Goal: Transaction & Acquisition: Book appointment/travel/reservation

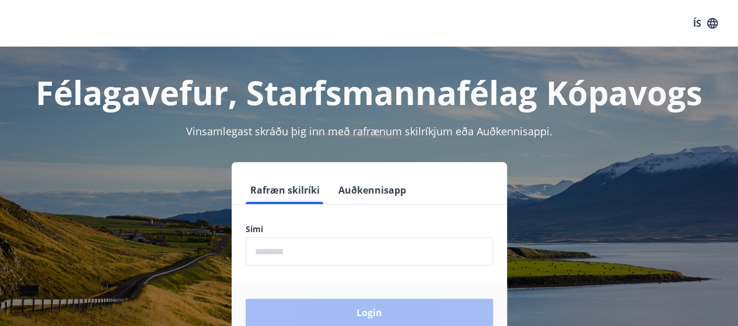
click at [304, 252] on input "phone" at bounding box center [369, 251] width 247 height 29
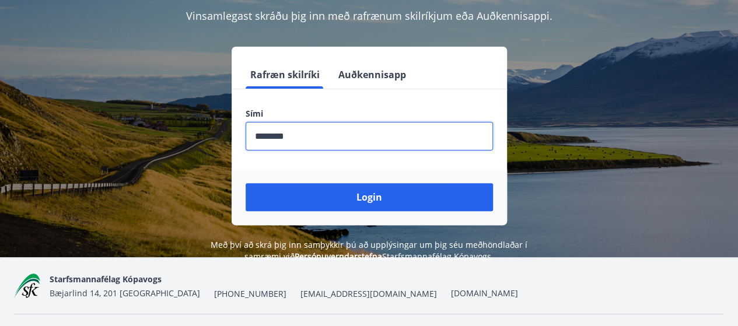
scroll to position [117, 0]
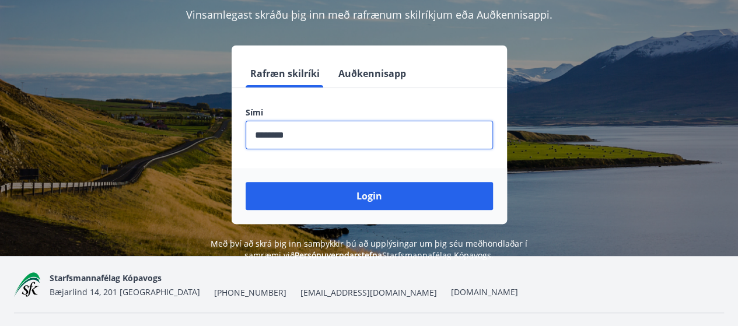
drag, startPoint x: 258, startPoint y: 128, endPoint x: 166, endPoint y: 120, distance: 92.5
click at [166, 120] on div "Rafræn skilríki Auðkennisapp Sími ​ Login" at bounding box center [369, 134] width 710 height 178
drag, startPoint x: 296, startPoint y: 135, endPoint x: 275, endPoint y: 135, distance: 21.6
click at [275, 135] on input "phone" at bounding box center [369, 135] width 247 height 29
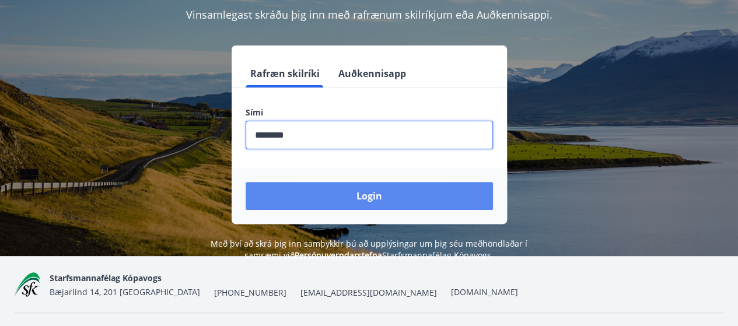
type input "********"
click at [398, 196] on button "Login" at bounding box center [369, 196] width 247 height 28
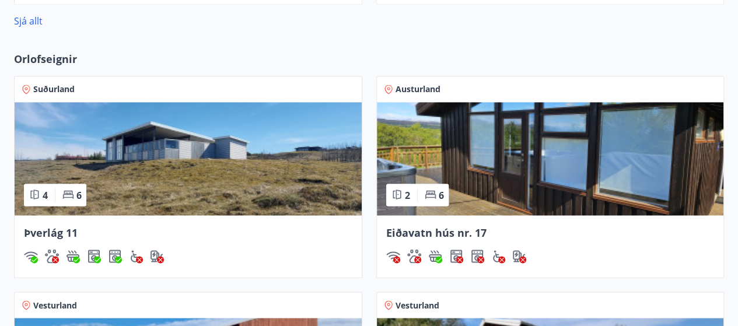
scroll to position [991, 0]
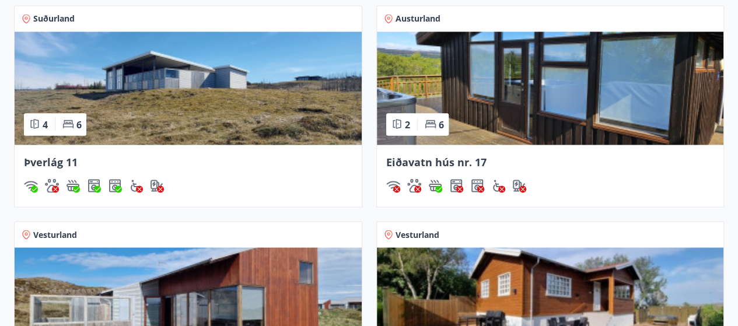
click at [227, 125] on img at bounding box center [188, 87] width 347 height 113
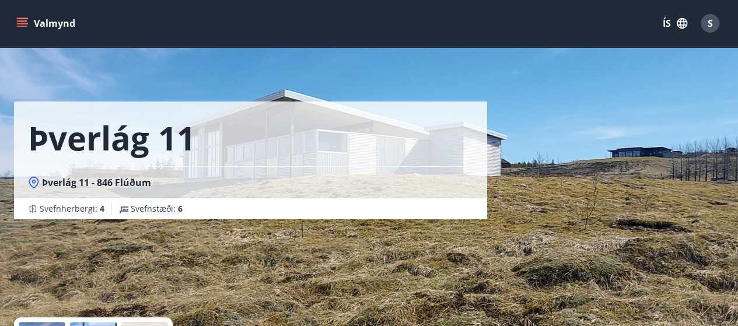
click at [20, 24] on icon "menu" at bounding box center [23, 23] width 13 height 1
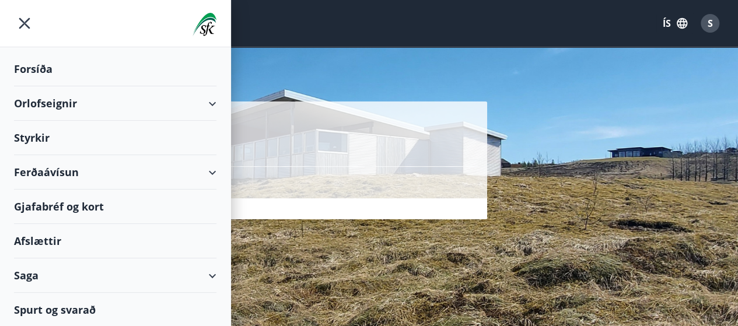
click at [209, 110] on div "Orlofseignir" at bounding box center [115, 103] width 202 height 34
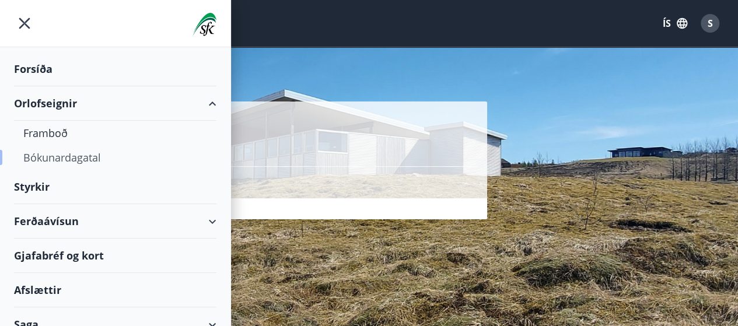
click at [75, 152] on div "Bókunardagatal" at bounding box center [115, 157] width 184 height 24
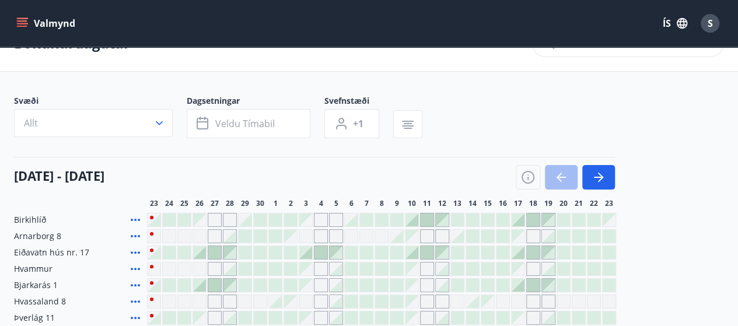
scroll to position [58, 0]
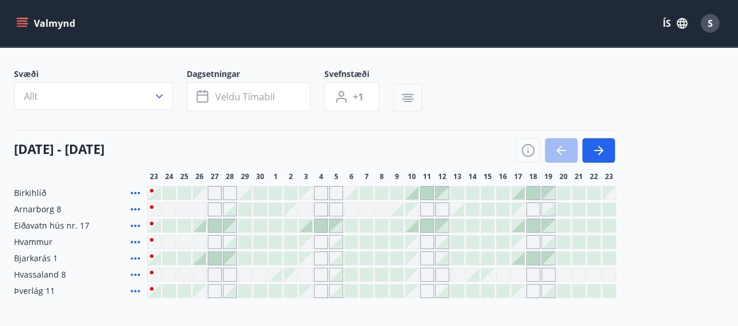
click at [409, 99] on icon "button" at bounding box center [408, 99] width 12 height 1
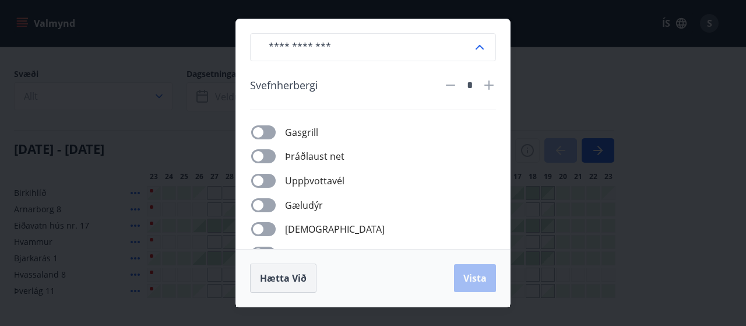
click at [314, 278] on button "Hætta við" at bounding box center [283, 278] width 66 height 29
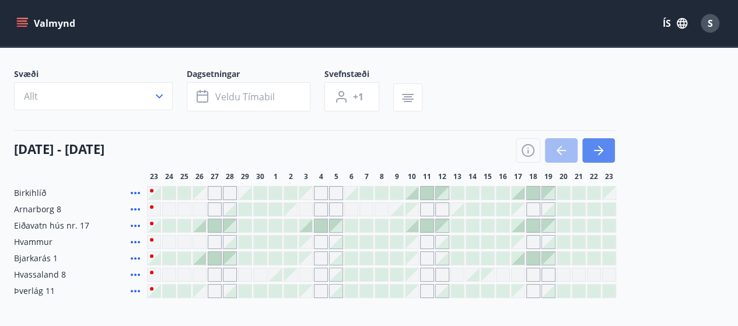
click at [603, 150] on icon "button" at bounding box center [598, 150] width 14 height 14
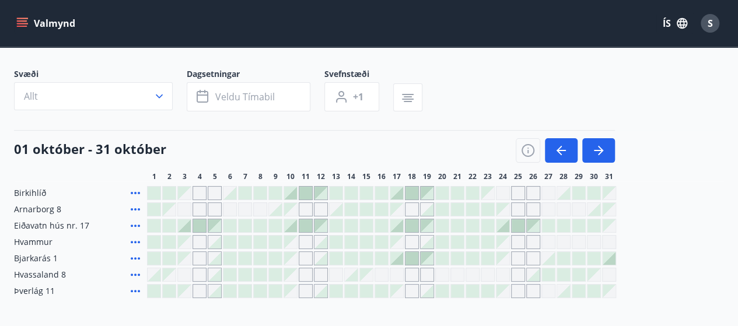
click at [24, 14] on button "Valmynd" at bounding box center [47, 23] width 66 height 21
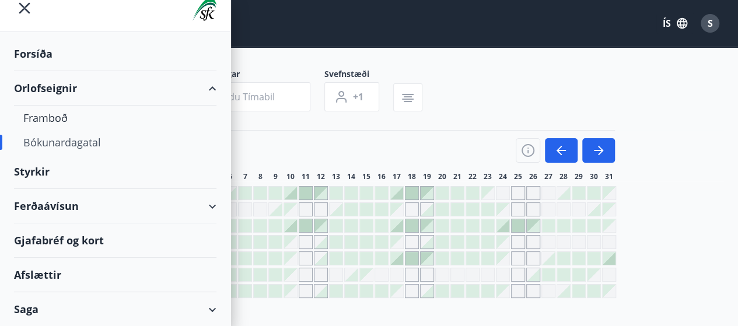
scroll to position [0, 0]
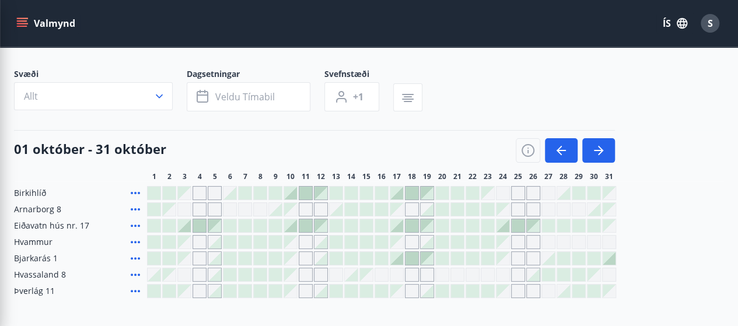
click at [402, 260] on div at bounding box center [396, 258] width 13 height 13
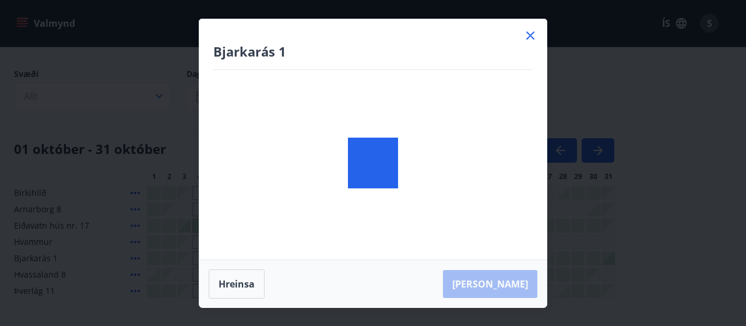
click at [402, 260] on div at bounding box center [373, 162] width 348 height 287
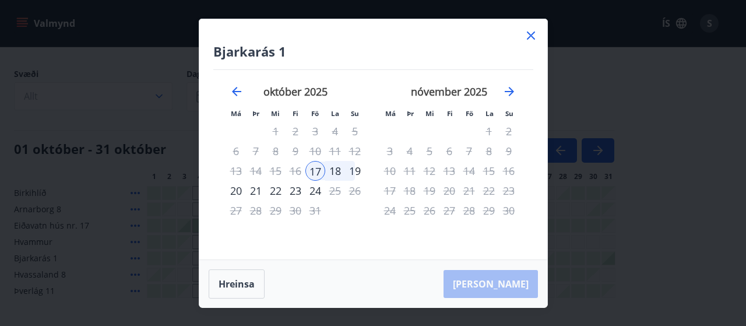
click at [532, 33] on icon at bounding box center [531, 36] width 14 height 14
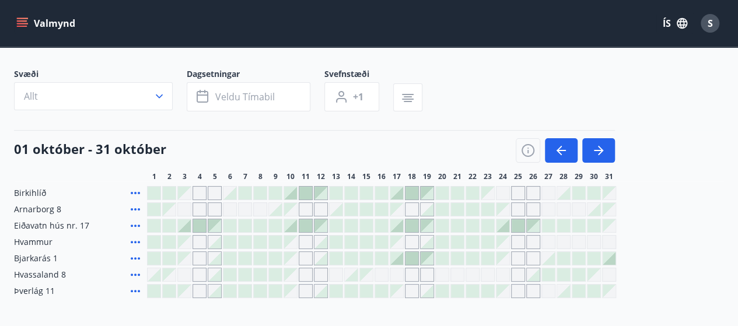
click at [308, 290] on div "Gráir dagar eru ekki bókanlegir" at bounding box center [306, 291] width 14 height 14
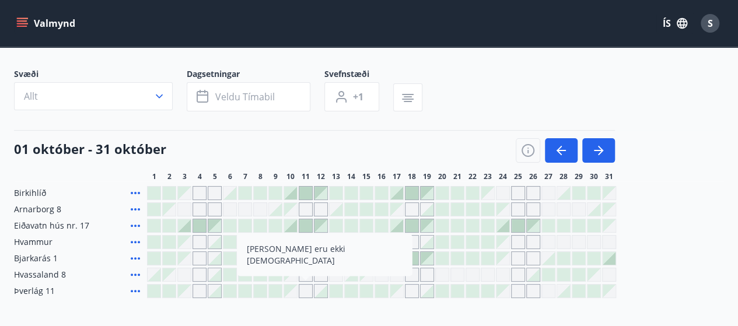
click at [415, 258] on div at bounding box center [411, 258] width 13 height 13
click at [415, 257] on div at bounding box center [411, 258] width 13 height 13
click at [409, 255] on div at bounding box center [411, 258] width 13 height 13
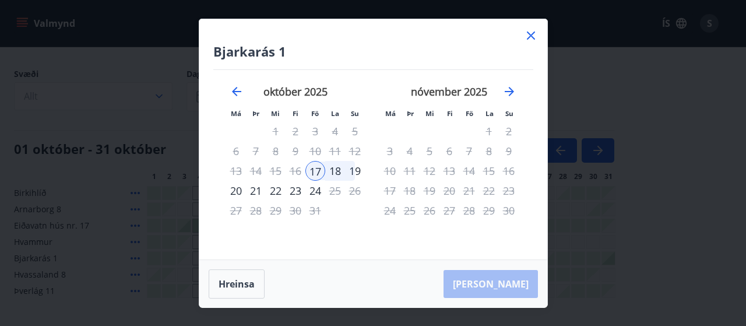
click at [530, 33] on icon at bounding box center [531, 36] width 14 height 14
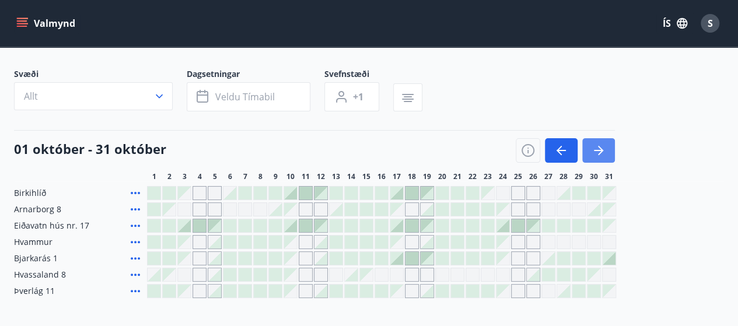
click at [592, 149] on icon "button" at bounding box center [598, 150] width 14 height 14
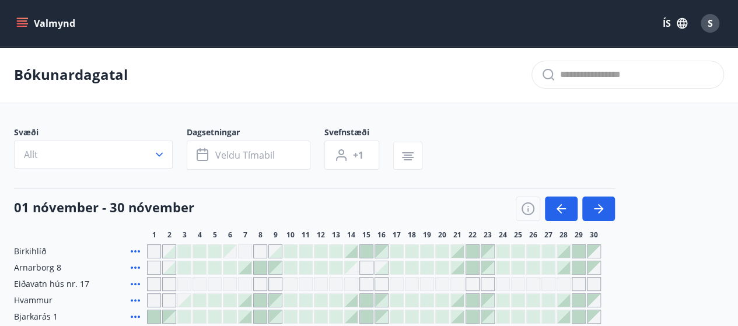
click at [19, 24] on icon "menu" at bounding box center [22, 23] width 12 height 12
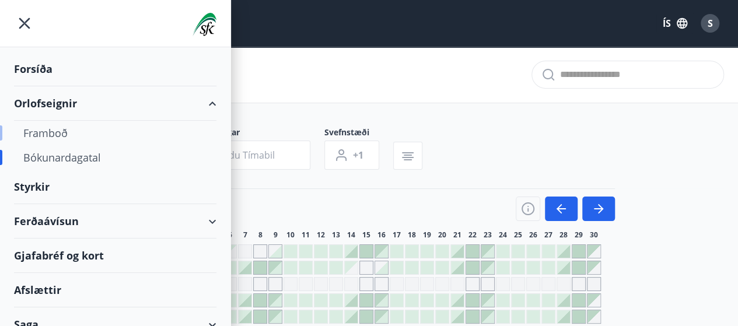
click at [65, 138] on div "Framboð" at bounding box center [115, 133] width 184 height 24
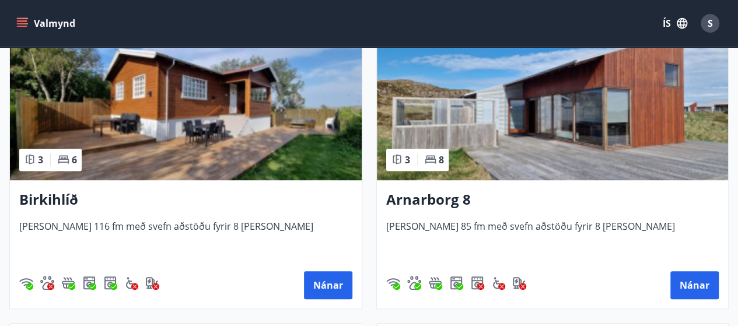
scroll to position [233, 0]
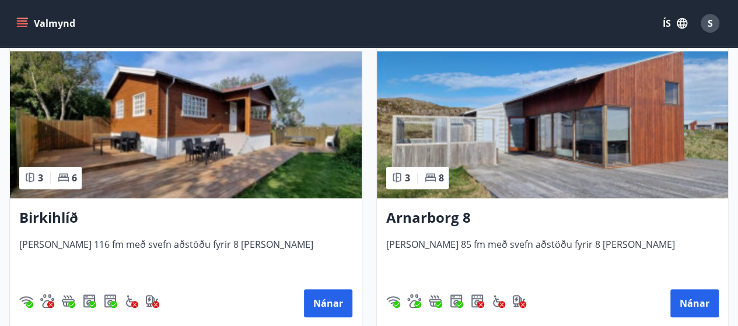
click at [192, 129] on img at bounding box center [186, 124] width 352 height 147
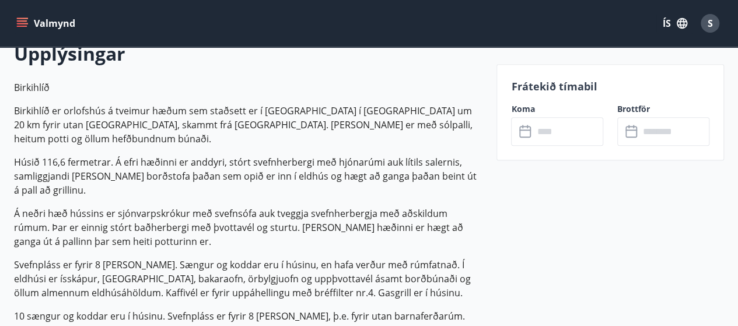
scroll to position [350, 0]
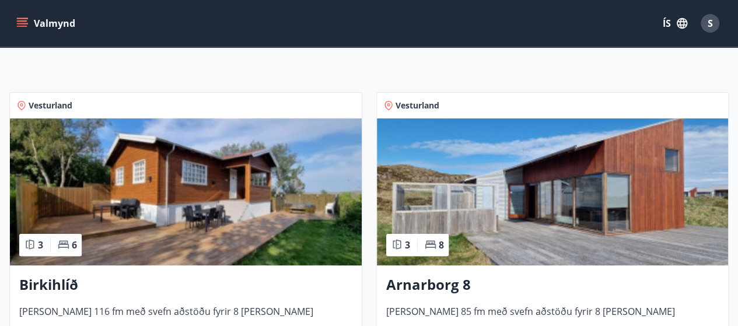
scroll to position [175, 0]
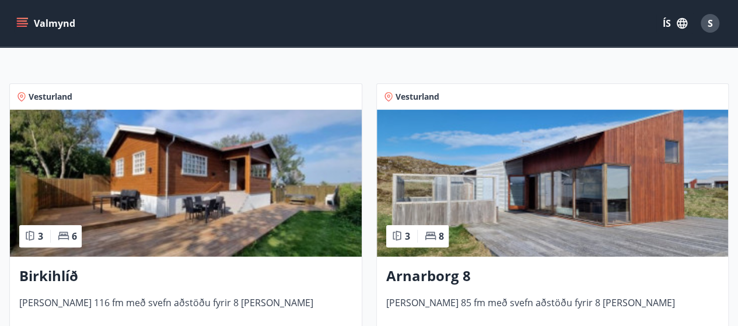
click at [563, 223] on img at bounding box center [553, 183] width 352 height 147
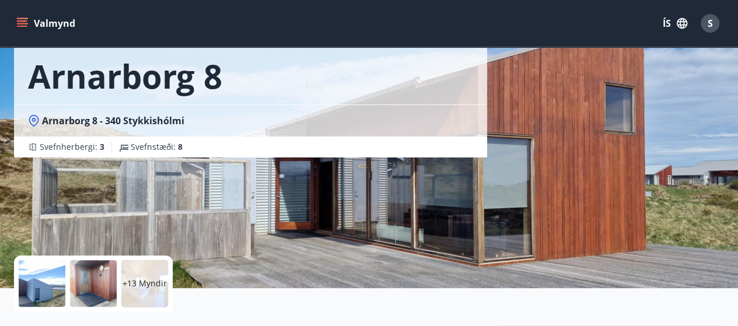
scroll to position [58, 0]
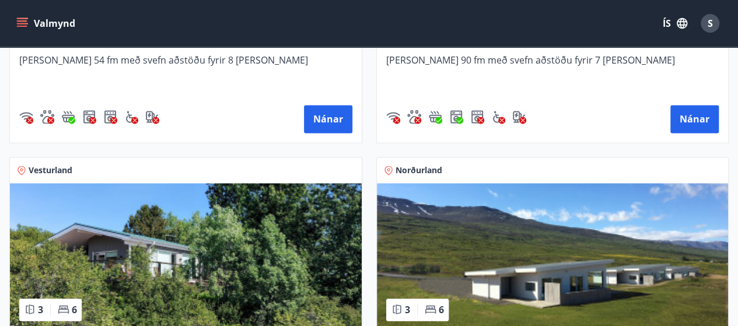
scroll to position [816, 0]
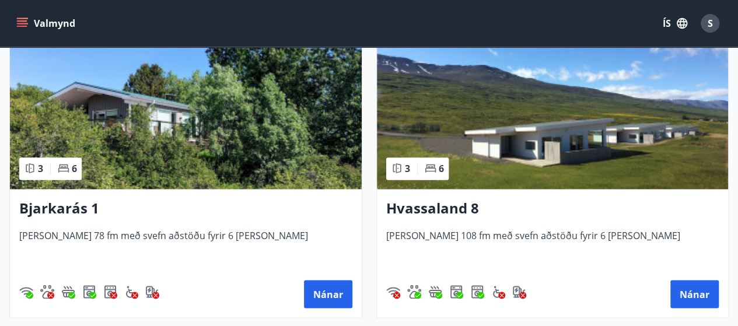
click at [282, 143] on img at bounding box center [186, 115] width 352 height 147
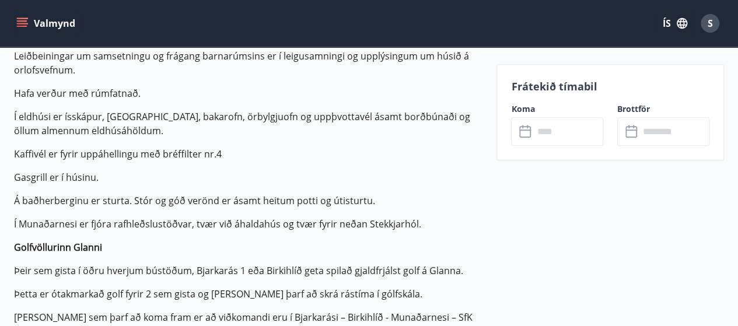
scroll to position [467, 0]
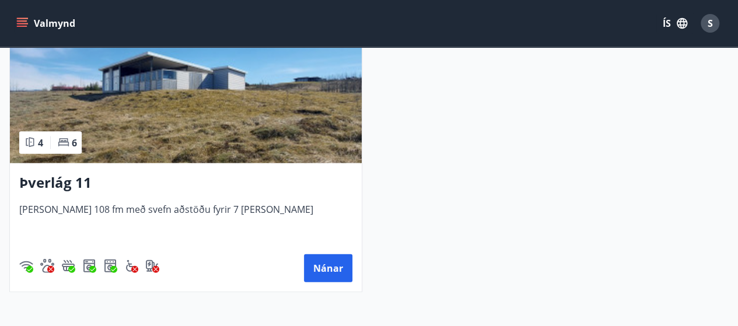
scroll to position [1225, 0]
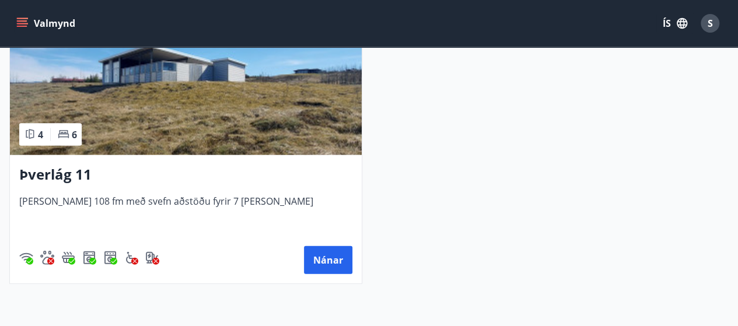
click at [234, 115] on img at bounding box center [186, 81] width 352 height 147
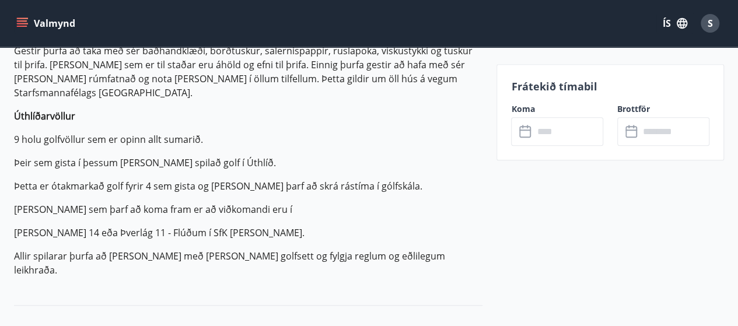
scroll to position [583, 0]
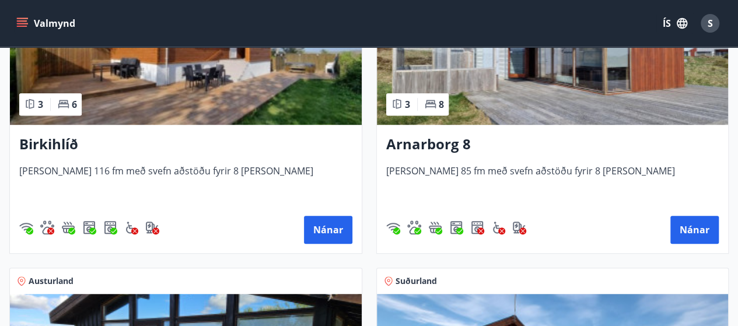
scroll to position [292, 0]
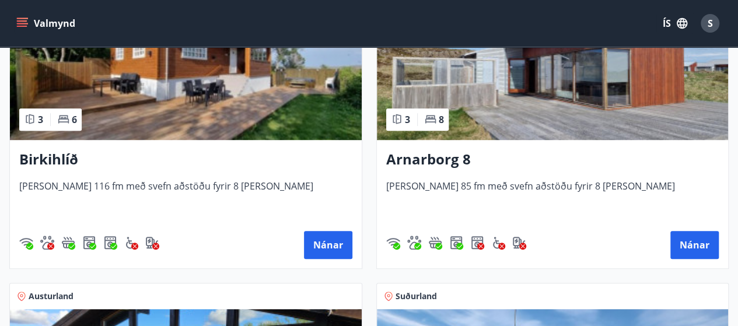
click at [26, 20] on icon "menu" at bounding box center [22, 23] width 12 height 12
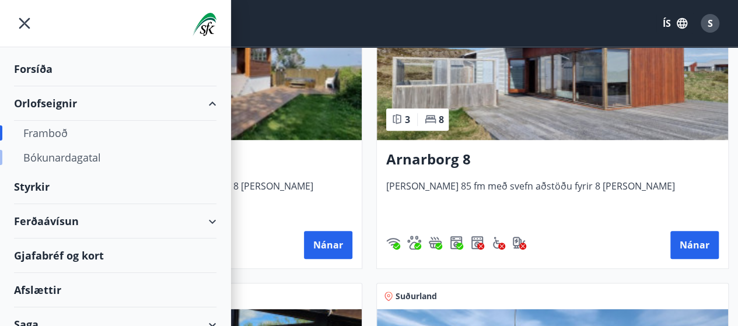
click at [69, 159] on div "Bókunardagatal" at bounding box center [115, 157] width 184 height 24
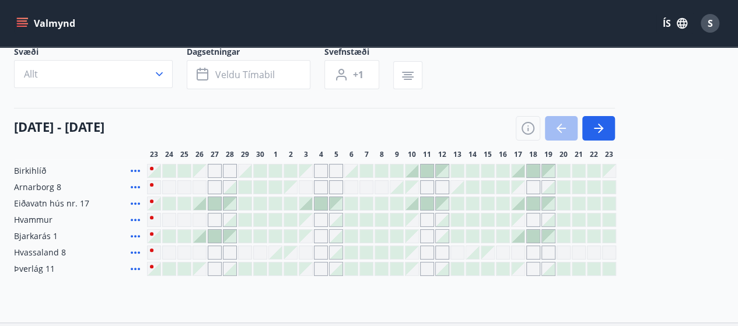
scroll to position [57, 0]
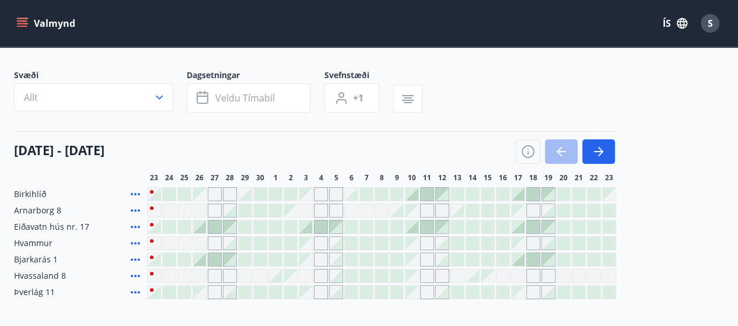
click at [318, 206] on div "Gráir dagar eru ekki bókanlegir" at bounding box center [321, 211] width 14 height 14
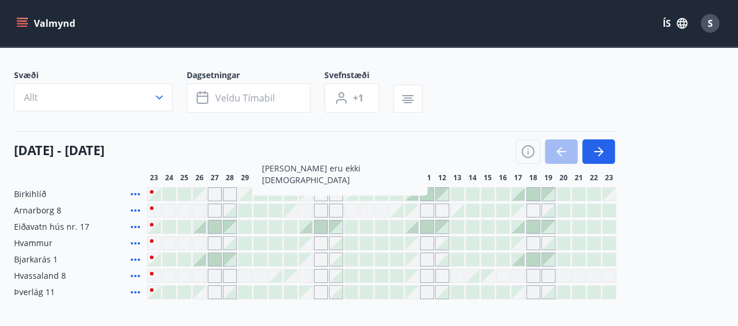
click at [416, 209] on div "Gráir dagar eru ekki bókanlegir" at bounding box center [411, 210] width 13 height 13
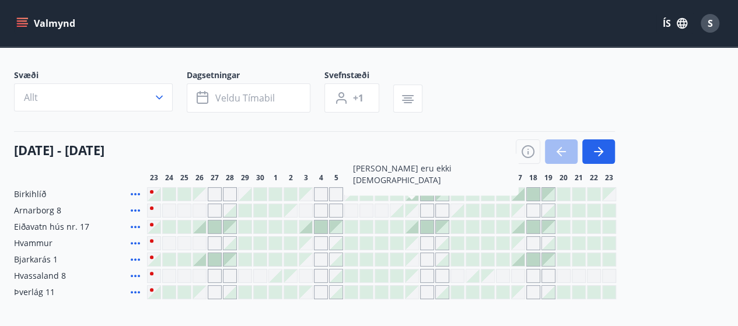
click at [527, 260] on div at bounding box center [533, 259] width 13 height 13
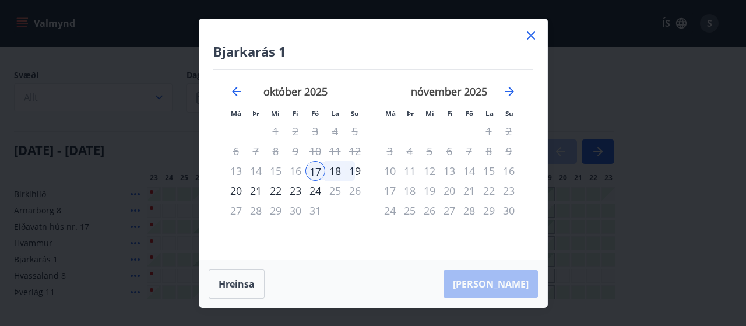
click at [531, 35] on icon at bounding box center [531, 36] width 2 height 2
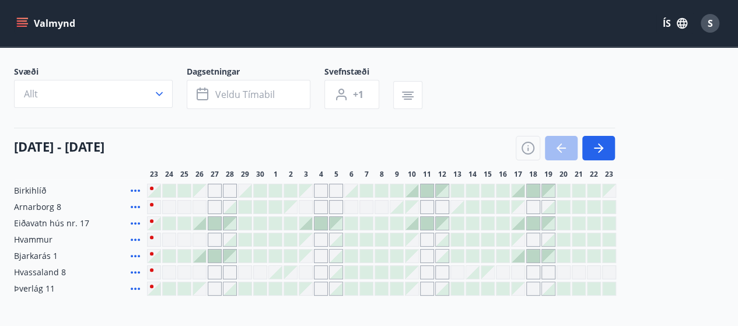
scroll to position [115, 0]
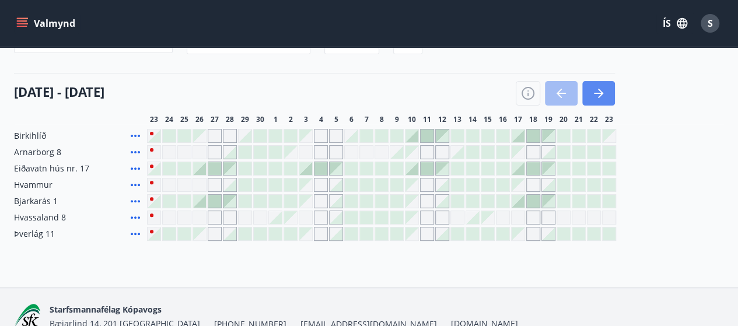
click at [596, 95] on icon "button" at bounding box center [598, 93] width 14 height 14
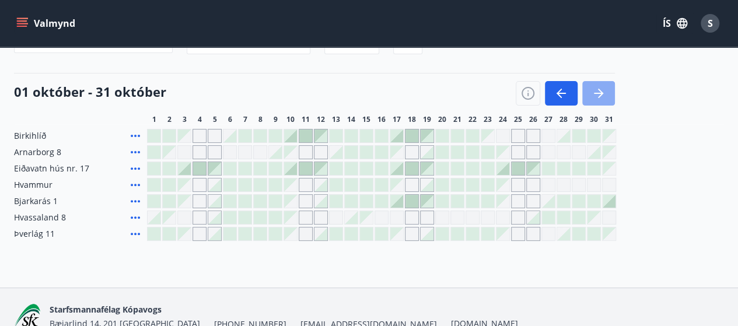
click at [598, 95] on icon "button" at bounding box center [598, 93] width 14 height 14
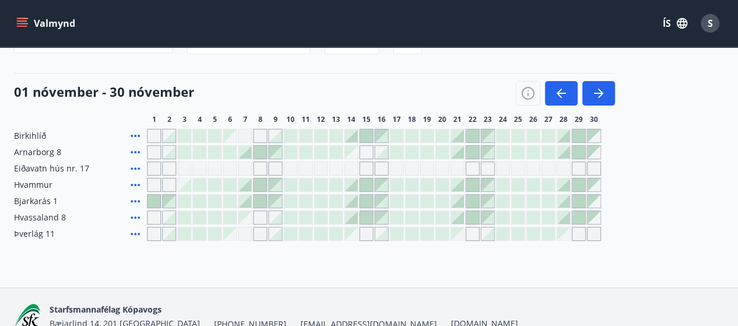
click at [264, 152] on div at bounding box center [260, 152] width 13 height 13
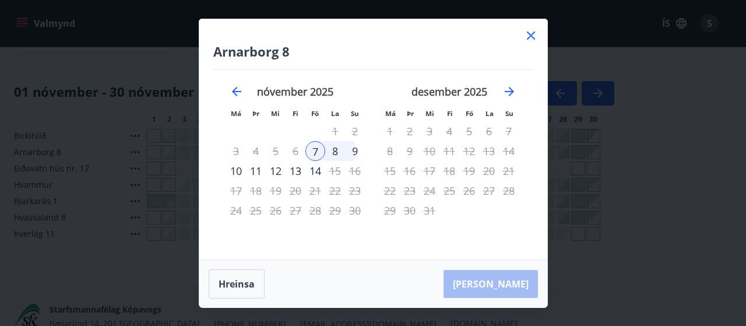
click at [534, 36] on icon at bounding box center [531, 36] width 14 height 14
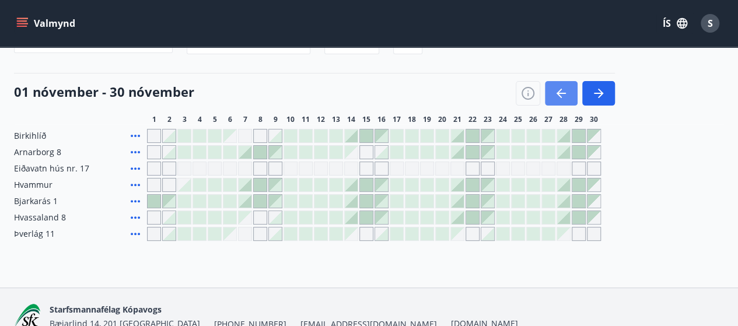
click at [567, 92] on icon "button" at bounding box center [561, 93] width 14 height 14
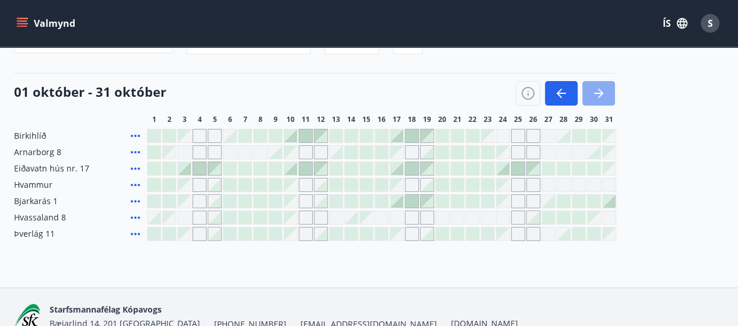
click at [602, 92] on icon "button" at bounding box center [600, 93] width 5 height 9
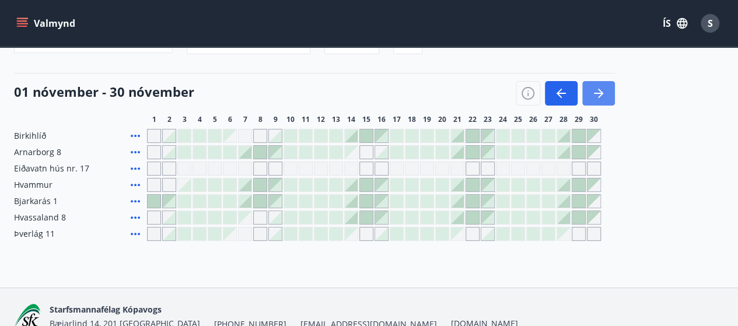
click at [602, 92] on icon "button" at bounding box center [600, 93] width 5 height 9
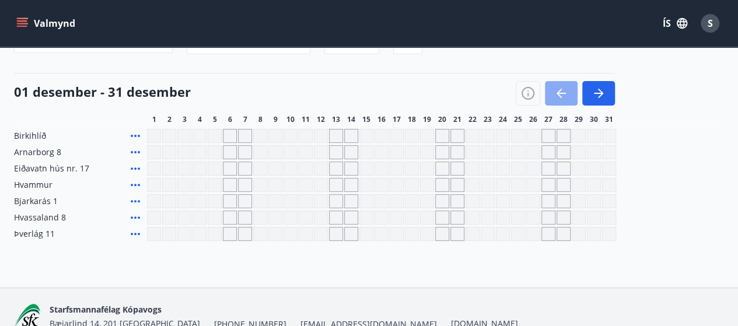
click at [559, 91] on icon "button" at bounding box center [558, 93] width 5 height 9
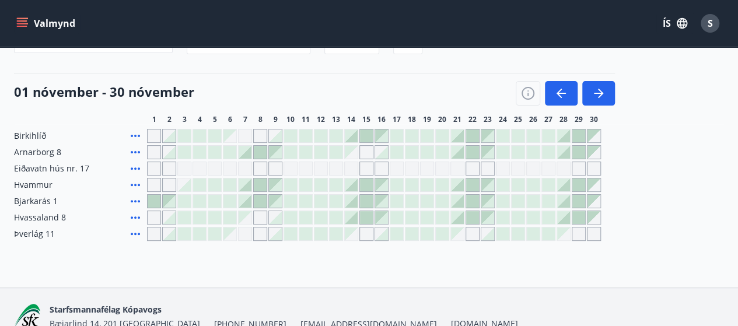
click at [21, 21] on icon "menu" at bounding box center [22, 20] width 10 height 1
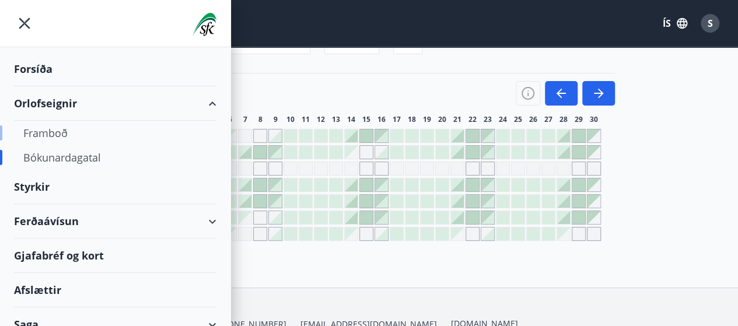
click at [45, 130] on div "Framboð" at bounding box center [115, 133] width 184 height 24
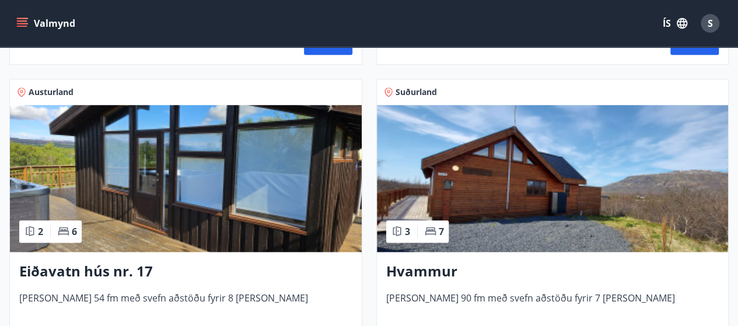
scroll to position [525, 0]
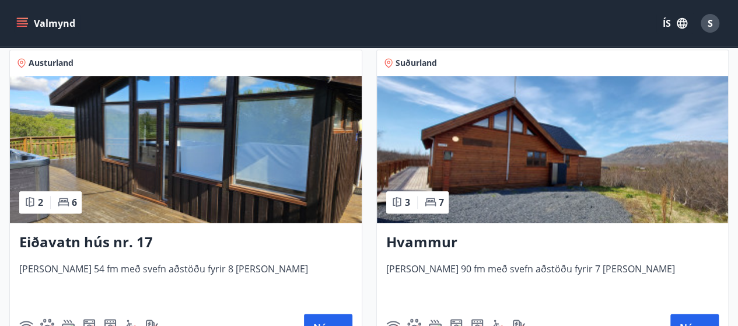
click at [494, 135] on img at bounding box center [553, 149] width 352 height 147
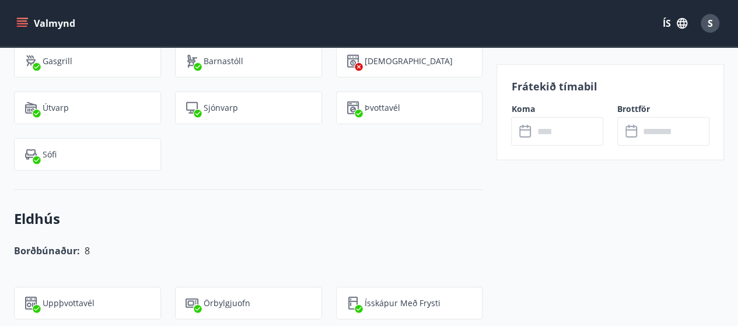
scroll to position [1225, 0]
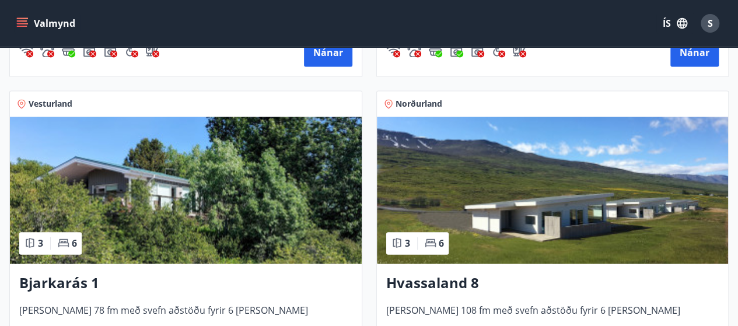
scroll to position [816, 0]
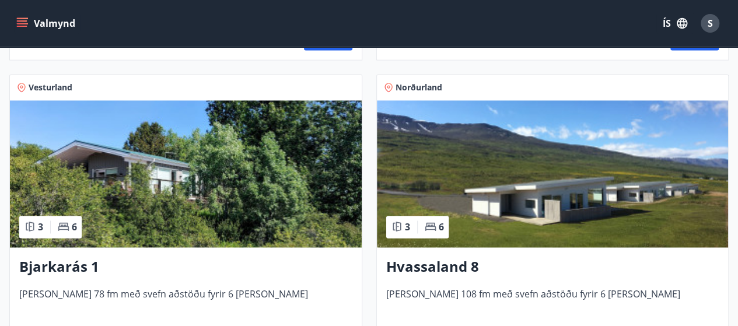
click at [190, 199] on img at bounding box center [186, 173] width 352 height 147
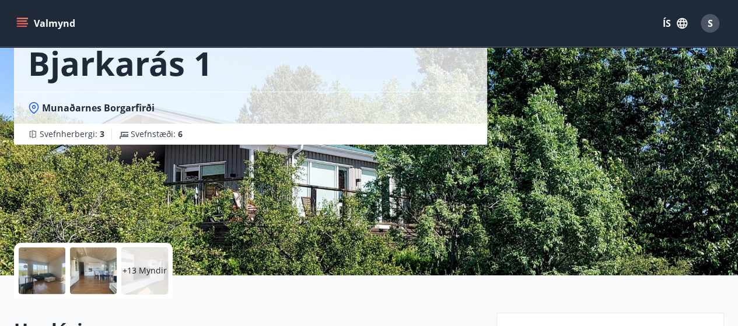
scroll to position [58, 0]
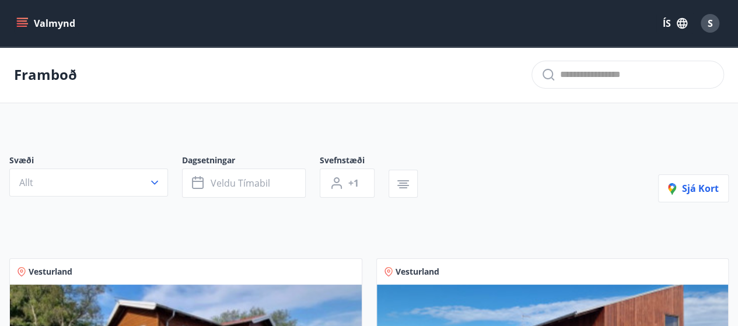
click at [26, 23] on icon "menu" at bounding box center [23, 23] width 13 height 1
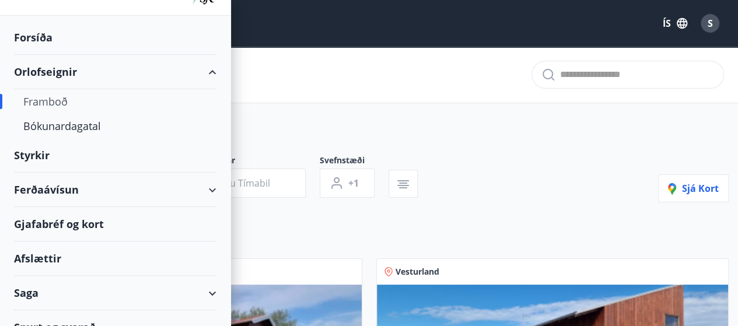
scroll to position [48, 0]
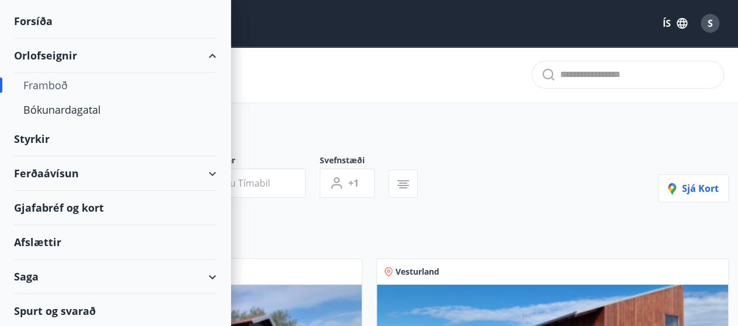
click at [56, 240] on div "Afslættir" at bounding box center [115, 242] width 202 height 34
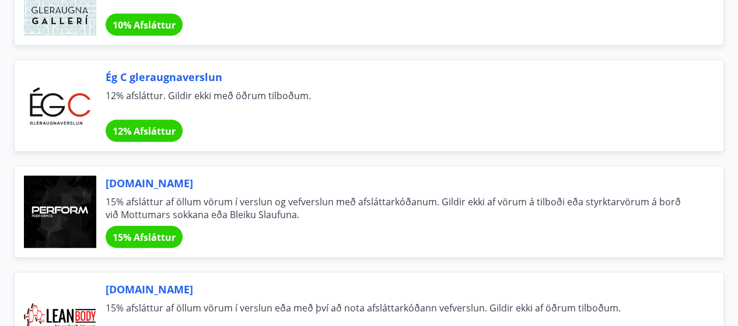
scroll to position [175, 0]
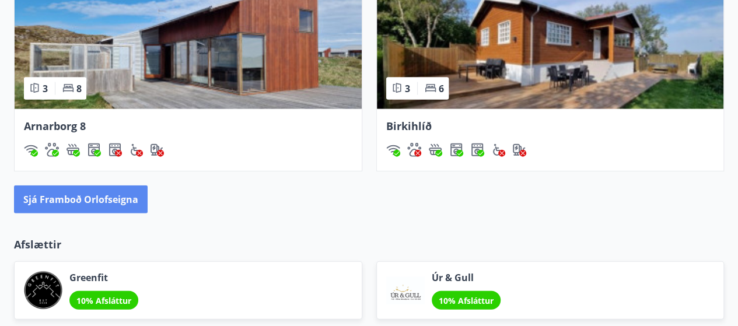
scroll to position [1225, 0]
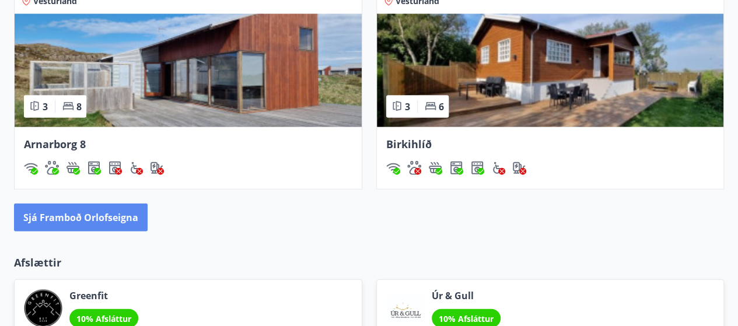
click at [105, 221] on button "Sjá framboð orlofseigna" at bounding box center [81, 218] width 134 height 28
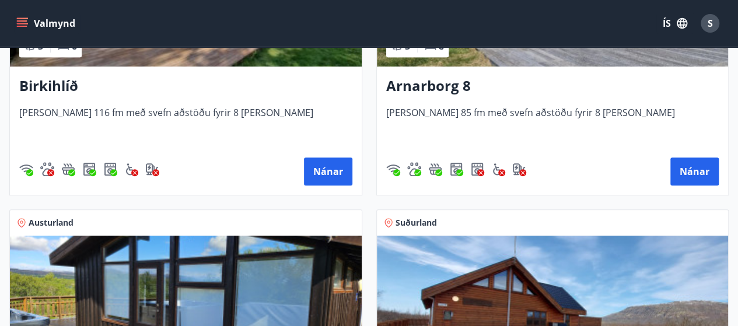
scroll to position [292, 0]
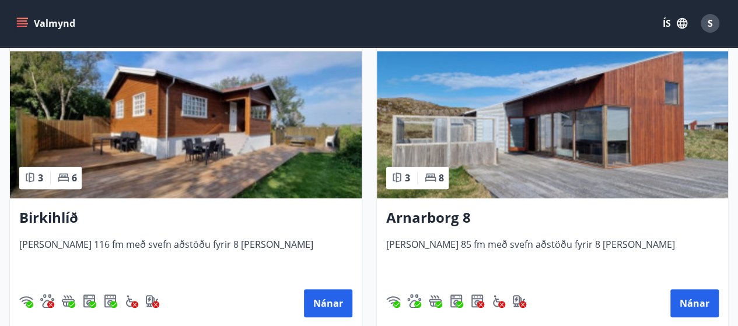
click at [513, 176] on img at bounding box center [553, 124] width 352 height 147
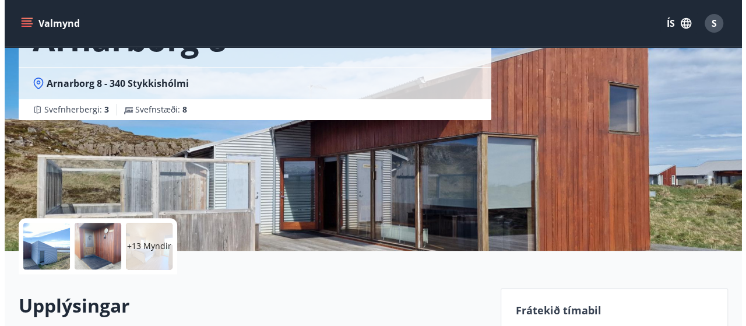
scroll to position [117, 0]
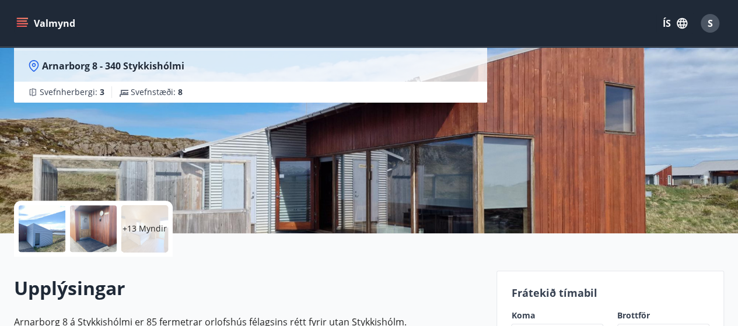
click at [143, 225] on p "+13 Myndir" at bounding box center [144, 229] width 44 height 12
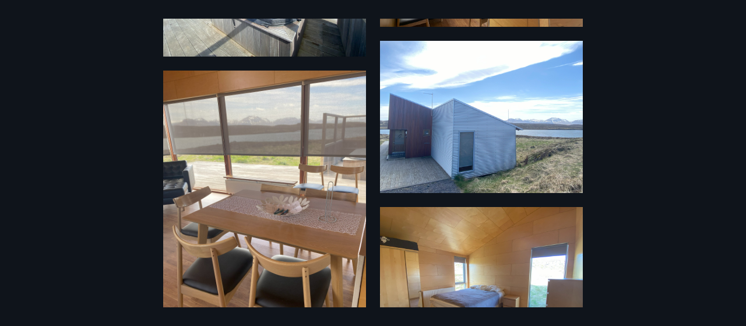
scroll to position [83, 0]
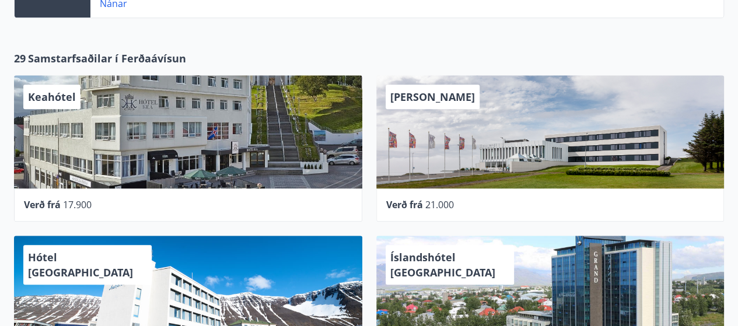
scroll to position [467, 0]
